Goal: Information Seeking & Learning: Check status

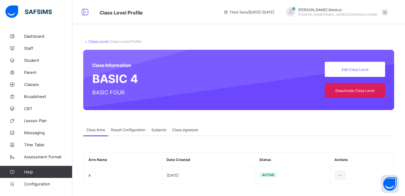
scroll to position [3, 0]
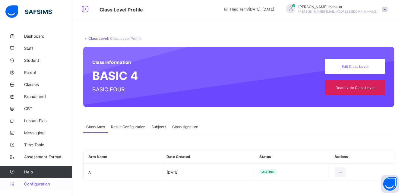
click at [35, 184] on span "Configuration" at bounding box center [48, 183] width 48 height 5
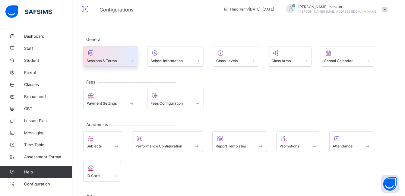
click at [102, 57] on span at bounding box center [110, 58] width 48 height 2
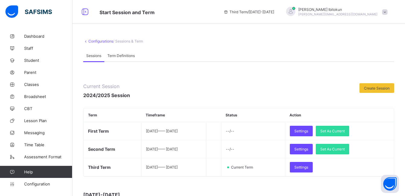
scroll to position [3, 0]
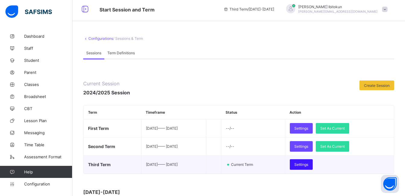
click at [308, 163] on span "Settings" at bounding box center [301, 164] width 14 height 5
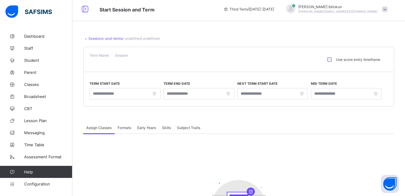
type input "**********"
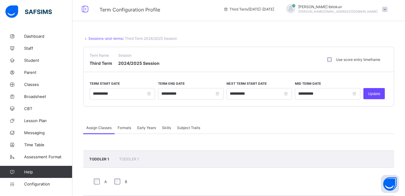
click at [126, 126] on span "Formats" at bounding box center [124, 127] width 14 height 5
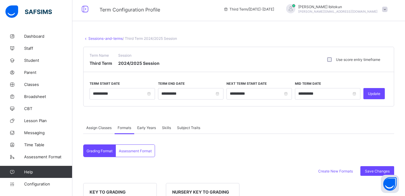
click at [136, 155] on div "Assessment Format" at bounding box center [135, 151] width 39 height 12
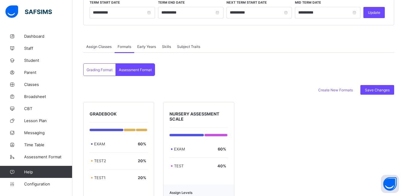
scroll to position [60, 0]
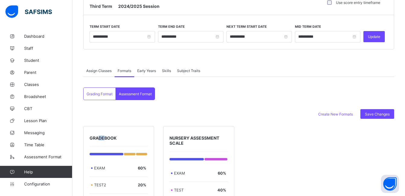
drag, startPoint x: 104, startPoint y: 138, endPoint x: 99, endPoint y: 138, distance: 4.8
click at [99, 138] on span "GRADEBOOK" at bounding box center [118, 137] width 58 height 5
drag, startPoint x: 51, startPoint y: 1, endPoint x: 104, endPoint y: 137, distance: 145.8
click at [104, 137] on span "GRADEBOOK" at bounding box center [118, 137] width 58 height 5
drag, startPoint x: 105, startPoint y: 137, endPoint x: 99, endPoint y: 137, distance: 5.7
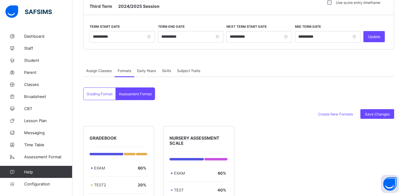
click at [98, 137] on span "GRADEBOOK" at bounding box center [118, 137] width 58 height 5
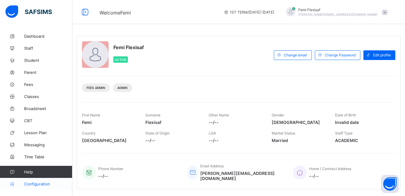
click at [43, 183] on span "Configuration" at bounding box center [48, 183] width 48 height 5
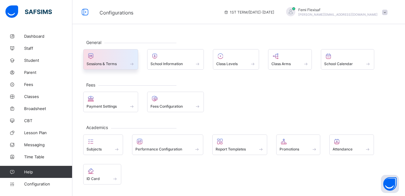
click at [116, 67] on div "Sessions & Terms" at bounding box center [110, 59] width 55 height 20
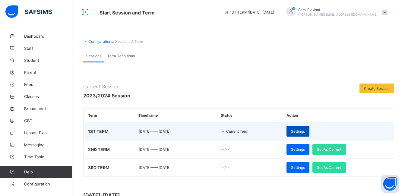
click at [305, 133] on span "Settings" at bounding box center [298, 131] width 14 height 5
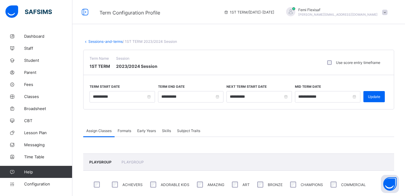
click at [127, 129] on span "Formats" at bounding box center [124, 130] width 14 height 5
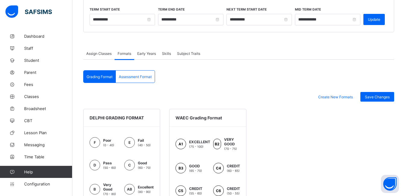
scroll to position [74, 0]
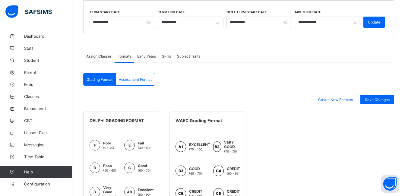
click at [139, 82] on div "Assessment Format" at bounding box center [135, 79] width 39 height 12
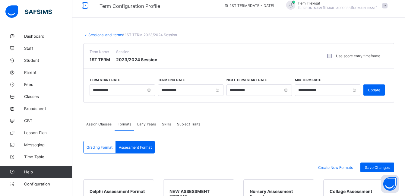
scroll to position [0, 0]
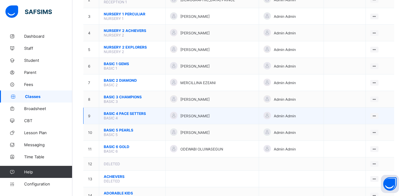
scroll to position [96, 0]
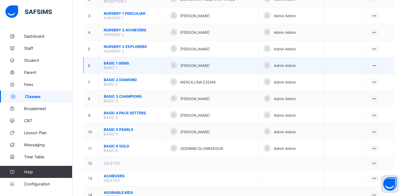
click at [122, 61] on span "BASIC 1 GEMS" at bounding box center [132, 63] width 57 height 5
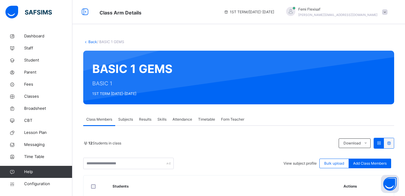
click at [124, 118] on span "Subjects" at bounding box center [125, 119] width 15 height 5
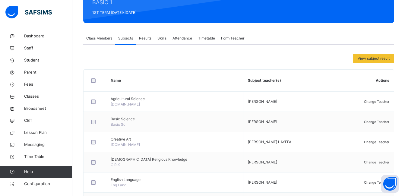
scroll to position [108, 0]
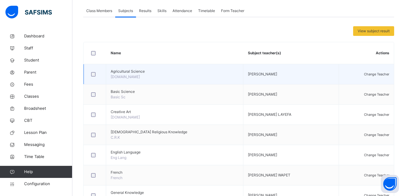
click at [366, 77] on div "Change Teacher" at bounding box center [366, 73] width 46 height 5
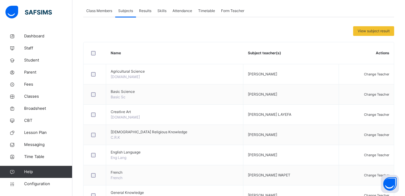
type input "*"
type input "**"
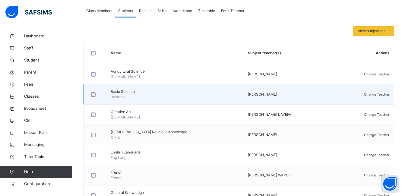
click at [385, 95] on span "Change Teacher" at bounding box center [376, 94] width 25 height 4
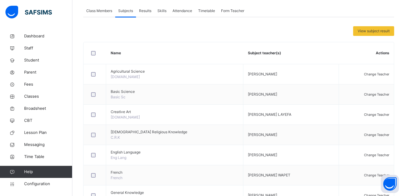
type input "**"
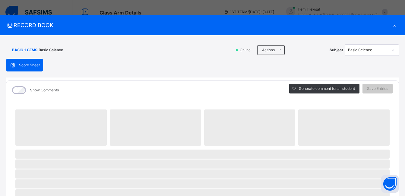
scroll to position [96, 0]
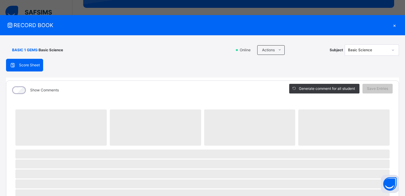
click at [391, 26] on div "×" at bounding box center [393, 25] width 9 height 8
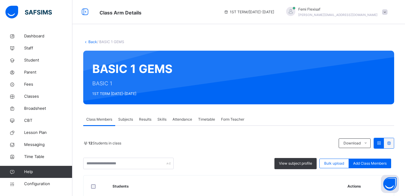
click at [122, 119] on span "Subjects" at bounding box center [125, 119] width 15 height 5
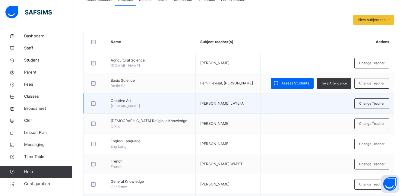
scroll to position [120, 0]
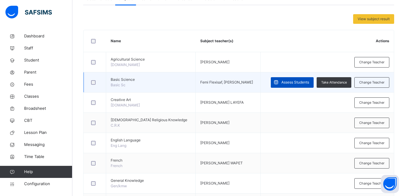
click at [297, 81] on span "Assess Students" at bounding box center [295, 82] width 28 height 5
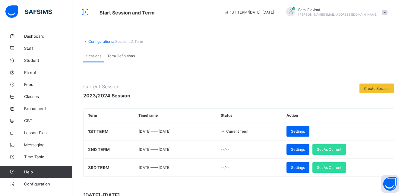
click at [108, 40] on link "Configurations" at bounding box center [100, 41] width 25 height 5
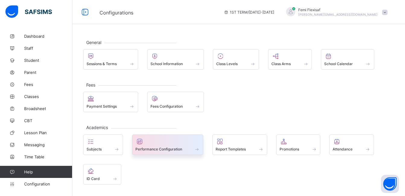
click at [167, 146] on div "Performance Configuration" at bounding box center [167, 148] width 65 height 5
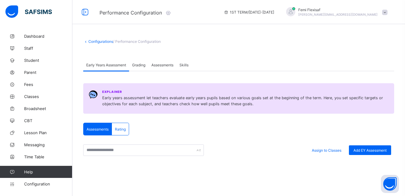
click at [159, 64] on span "Assessments" at bounding box center [162, 65] width 22 height 5
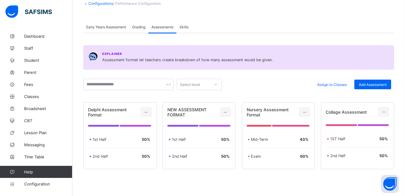
scroll to position [56, 0]
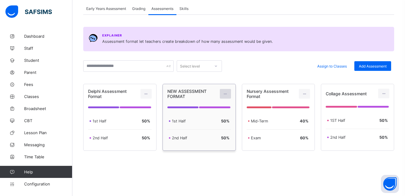
click at [226, 96] on icon at bounding box center [225, 94] width 5 height 5
click at [211, 108] on div "Edit Assessment" at bounding box center [212, 107] width 32 height 6
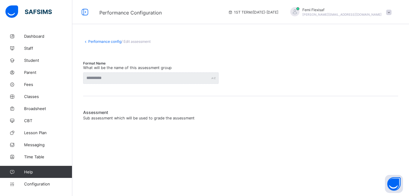
type input "**********"
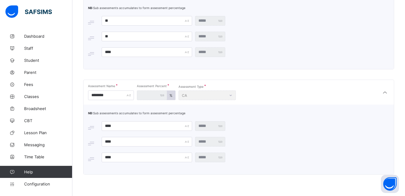
scroll to position [160, 0]
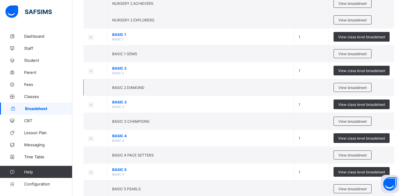
scroll to position [181, 0]
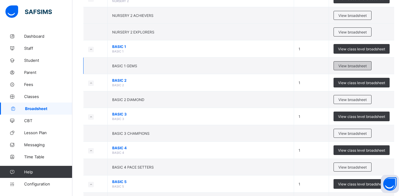
click at [344, 66] on span "View broadsheet" at bounding box center [352, 66] width 28 height 5
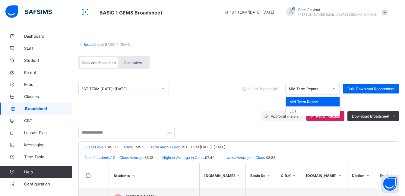
click at [321, 89] on div "Mid Term Report" at bounding box center [309, 88] width 40 height 5
click at [299, 113] on div "EOT" at bounding box center [313, 110] width 54 height 9
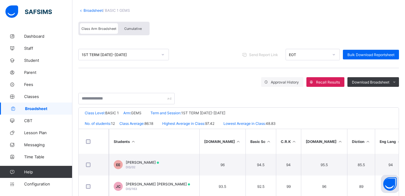
scroll to position [60, 0]
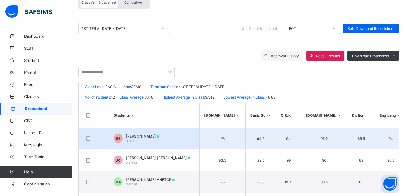
click at [151, 131] on td "EE [PERSON_NAME] DIS/02" at bounding box center [154, 138] width 90 height 22
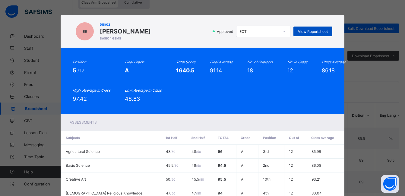
click at [306, 32] on span "View Reportsheet" at bounding box center [313, 31] width 30 height 5
click at [315, 33] on span "View Reportsheet" at bounding box center [313, 31] width 30 height 5
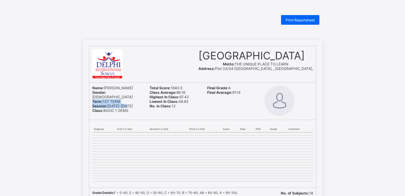
drag, startPoint x: 94, startPoint y: 97, endPoint x: 131, endPoint y: 101, distance: 37.3
click at [131, 101] on div "Name: ELENA EMAETHO Gender: FEMALE Term: 1ST TERM Session: 2023-2024 Class: BAS…" at bounding box center [116, 101] width 55 height 37
copy div "Term: 1ST TERM Session: 2023-2024"
drag, startPoint x: 130, startPoint y: 106, endPoint x: 95, endPoint y: 106, distance: 34.6
click at [95, 108] on span "Class: BASIC 1 GEMS" at bounding box center [110, 110] width 36 height 5
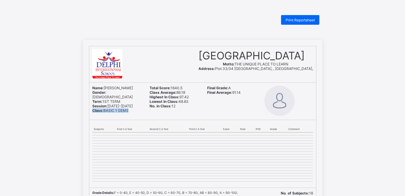
copy span "Class: BASIC 1 GEM"
